Goal: Transaction & Acquisition: Download file/media

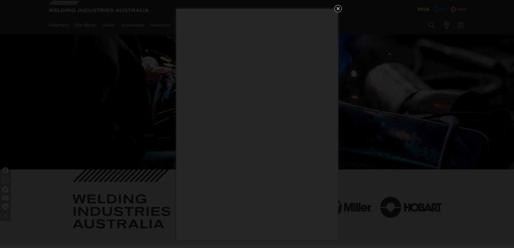
click at [336, 8] on icon "Get 5 WIA Welding Guides Free!" at bounding box center [338, 8] width 6 height 6
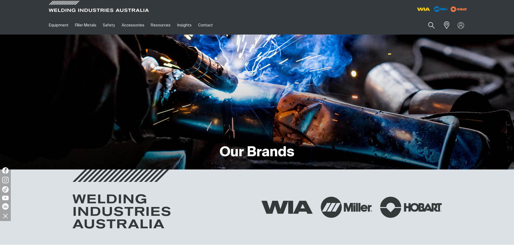
click at [345, 133] on div "Our Brands" at bounding box center [257, 102] width 423 height 135
click at [459, 30] on div at bounding box center [460, 25] width 15 height 10
click at [444, 36] on link "Partner Login" at bounding box center [438, 35] width 59 height 10
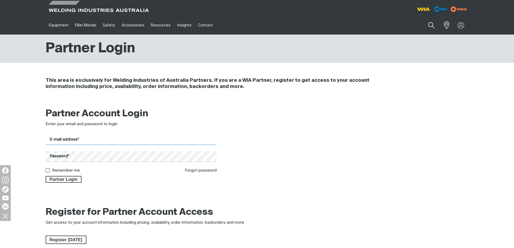
click at [64, 140] on input "E-mail address*" at bounding box center [131, 139] width 171 height 11
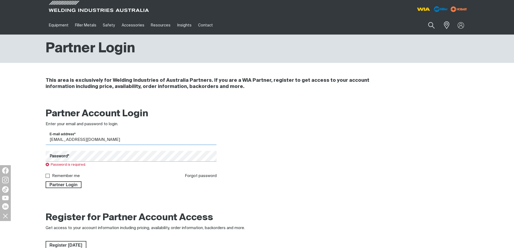
drag, startPoint x: 103, startPoint y: 138, endPoint x: 71, endPoint y: 144, distance: 32.8
click at [64, 140] on input "[EMAIL_ADDRESS][DOMAIN_NAME]" at bounding box center [131, 139] width 171 height 11
drag, startPoint x: 107, startPoint y: 142, endPoint x: 49, endPoint y: 139, distance: 58.1
click at [49, 139] on input "[PERSON_NAME][EMAIL_ADDRESS][PERSON_NAME][DOMAIN_NAME]" at bounding box center [131, 139] width 171 height 11
type input "[EMAIL_ADDRESS][DOMAIN_NAME]"
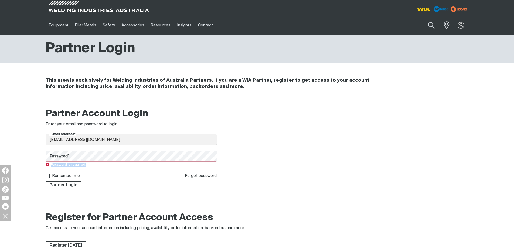
drag, startPoint x: 27, startPoint y: 173, endPoint x: 31, endPoint y: 191, distance: 18.8
click at [27, 181] on div "Partner Account Login Enter your email and password to login. E-mail address* […" at bounding box center [257, 149] width 514 height 91
click at [0, 188] on div at bounding box center [5, 193] width 11 height 56
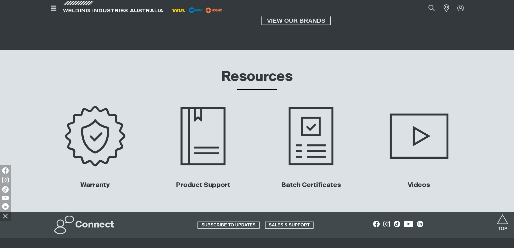
scroll to position [2428, 0]
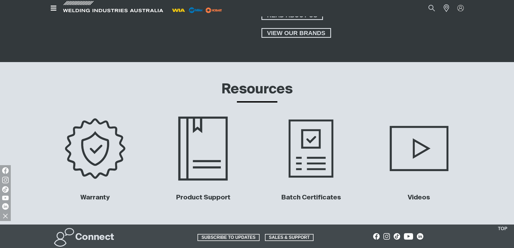
click at [205, 138] on img at bounding box center [202, 148] width 109 height 73
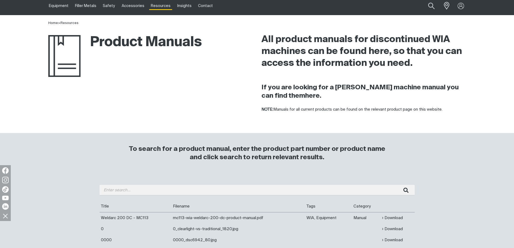
scroll to position [108, 0]
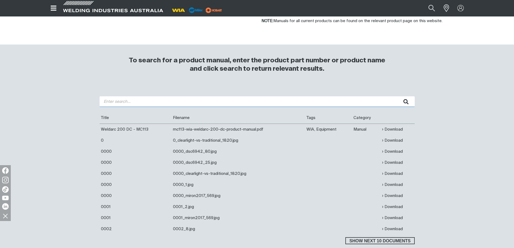
click at [150, 100] on input "search" at bounding box center [257, 101] width 315 height 11
click at [398, 96] on button "submit" at bounding box center [406, 101] width 17 height 11
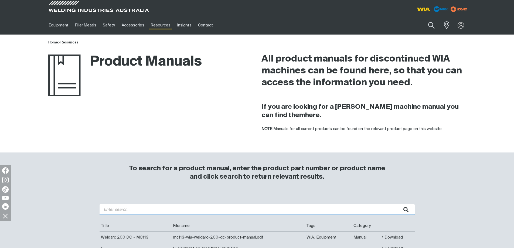
click at [179, 210] on input "search" at bounding box center [257, 209] width 315 height 11
click at [398, 204] on button "submit" at bounding box center [406, 209] width 17 height 11
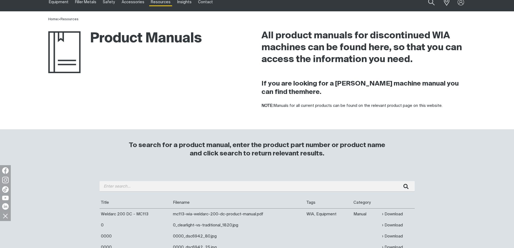
scroll to position [54, 0]
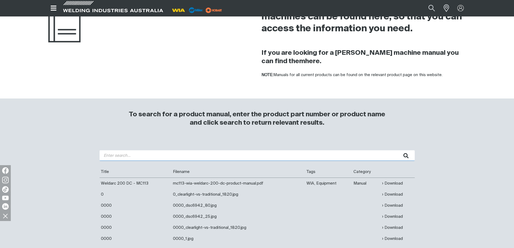
click at [157, 155] on input "search" at bounding box center [257, 155] width 315 height 11
type input "weldmatic 200+"
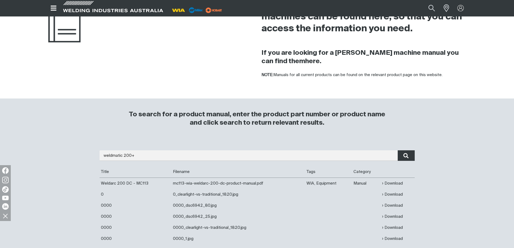
click at [404, 156] on icon "submit" at bounding box center [405, 155] width 5 height 5
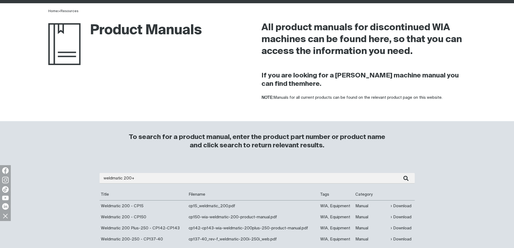
scroll to position [81, 0]
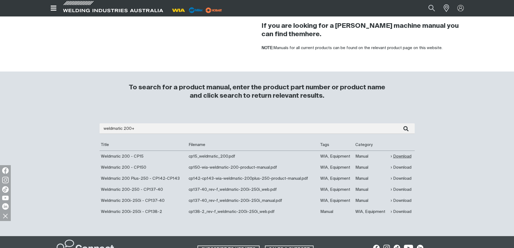
click at [395, 156] on link "Download" at bounding box center [401, 156] width 21 height 6
click at [399, 169] on link "Download" at bounding box center [401, 167] width 21 height 6
click at [401, 179] on link "Download" at bounding box center [401, 178] width 21 height 6
